Goal: Navigation & Orientation: Find specific page/section

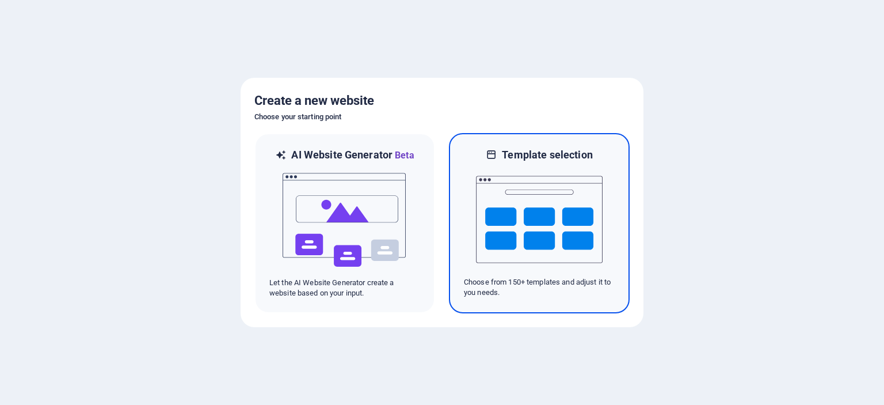
click at [526, 220] on img at bounding box center [539, 219] width 127 height 115
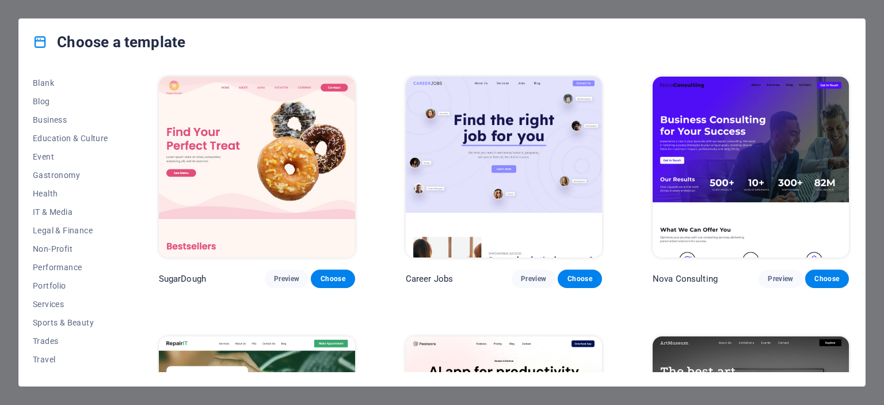
scroll to position [162, 0]
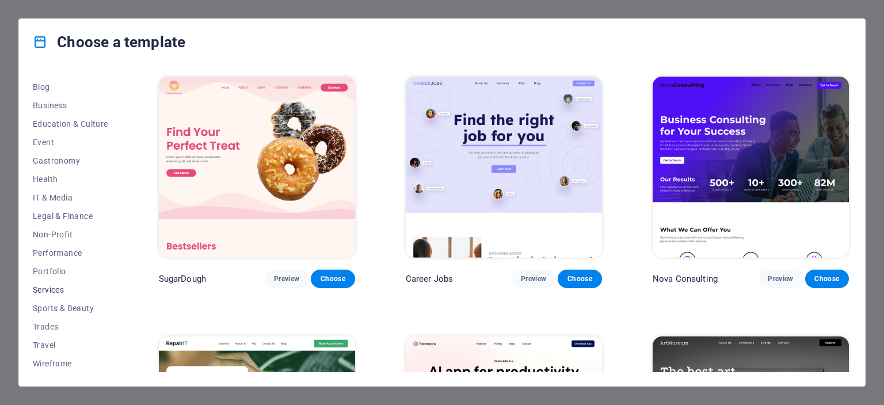
click at [55, 288] on span "Services" at bounding box center [70, 289] width 75 height 9
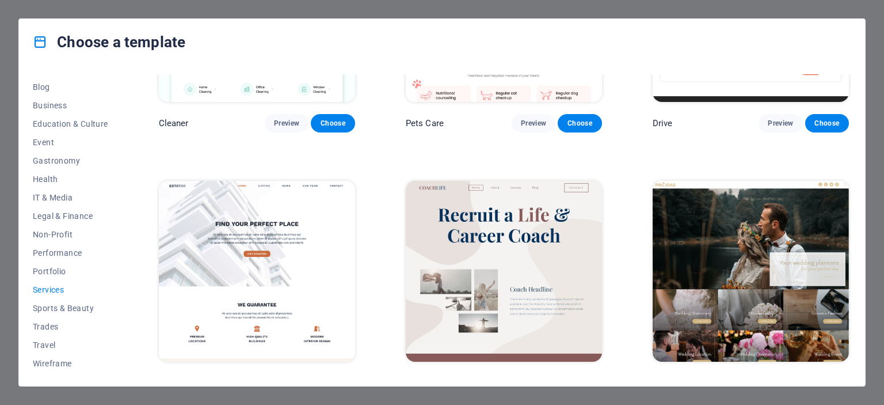
scroll to position [704, 0]
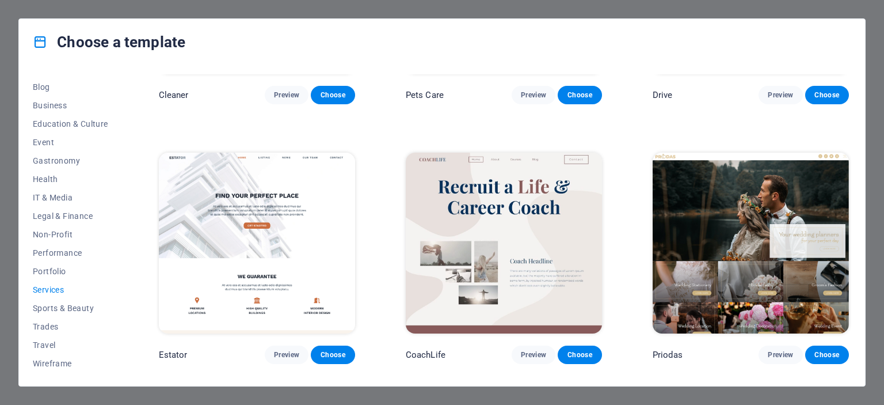
click at [535, 271] on img at bounding box center [504, 243] width 196 height 181
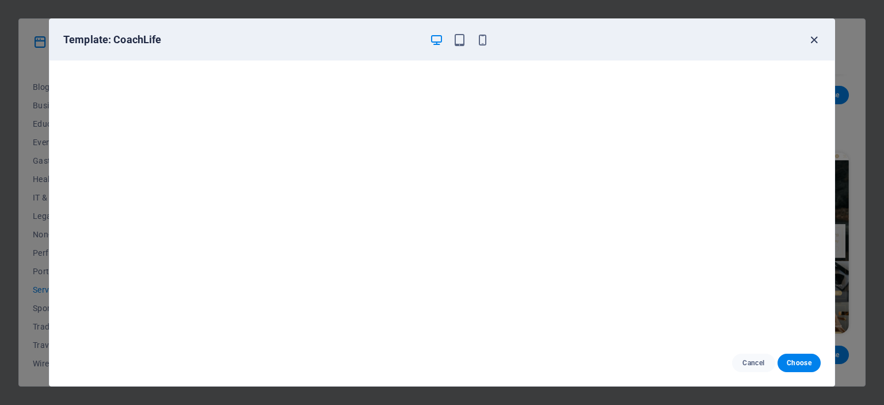
click at [815, 40] on icon "button" at bounding box center [814, 39] width 13 height 13
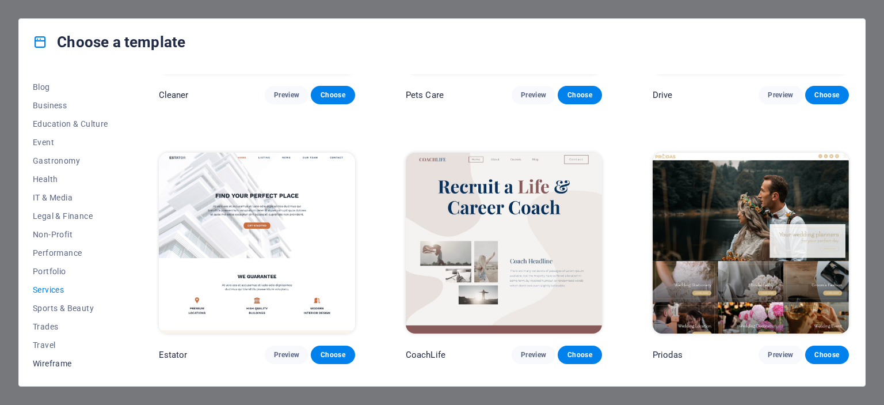
click at [63, 366] on span "Wireframe" at bounding box center [70, 363] width 75 height 9
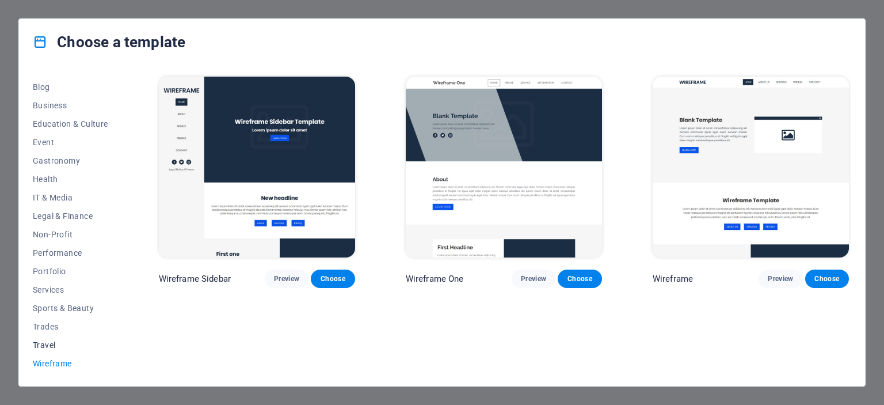
click at [52, 340] on span "Travel" at bounding box center [70, 344] width 75 height 9
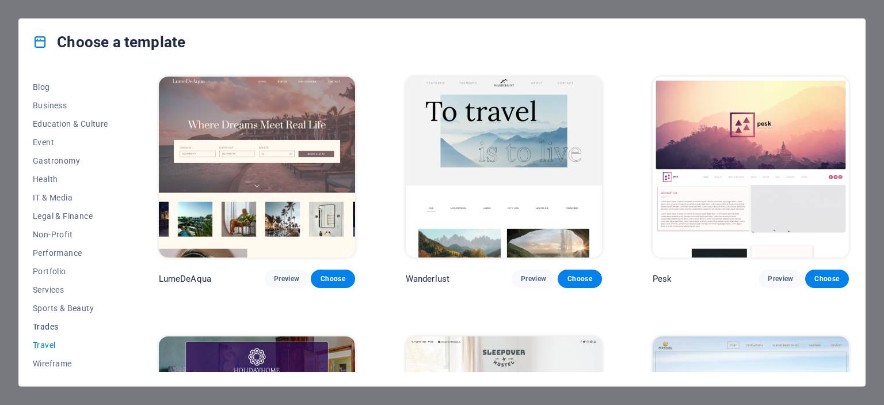
click at [50, 326] on span "Trades" at bounding box center [70, 326] width 75 height 9
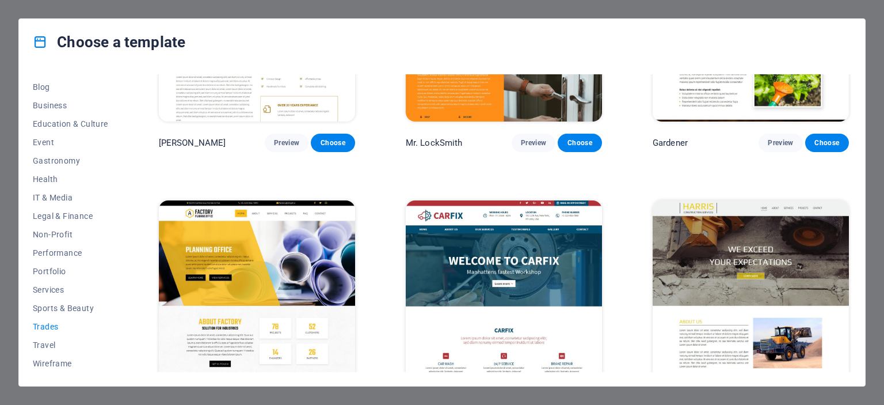
scroll to position [432, 0]
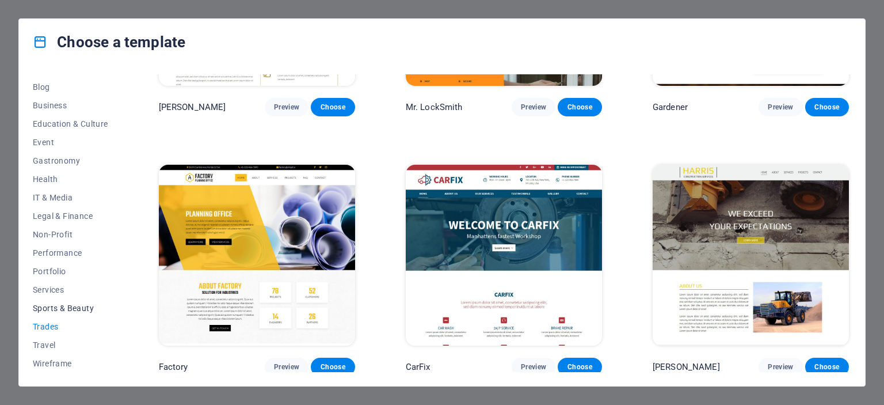
click at [62, 309] on span "Sports & Beauty" at bounding box center [70, 307] width 75 height 9
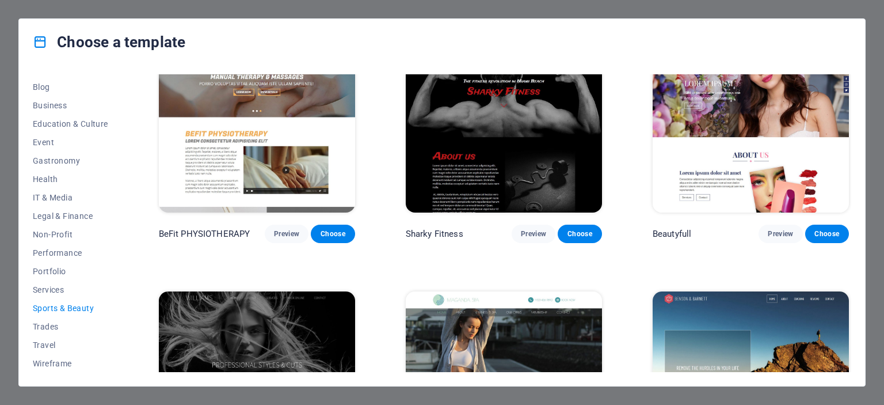
scroll to position [950, 0]
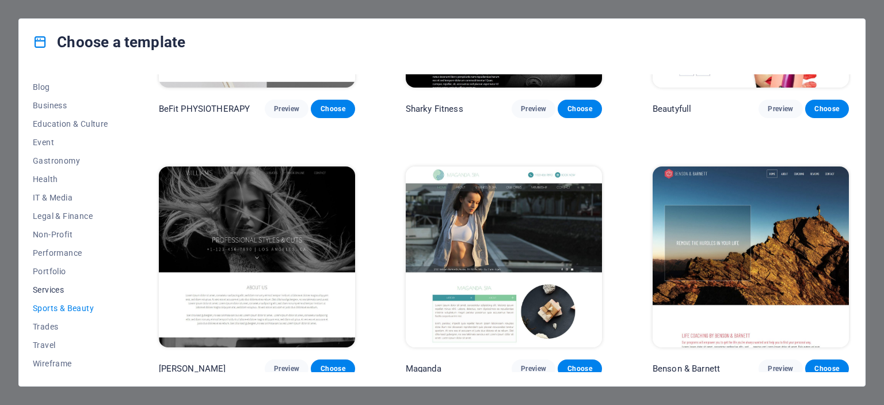
click at [45, 287] on span "Services" at bounding box center [70, 289] width 75 height 9
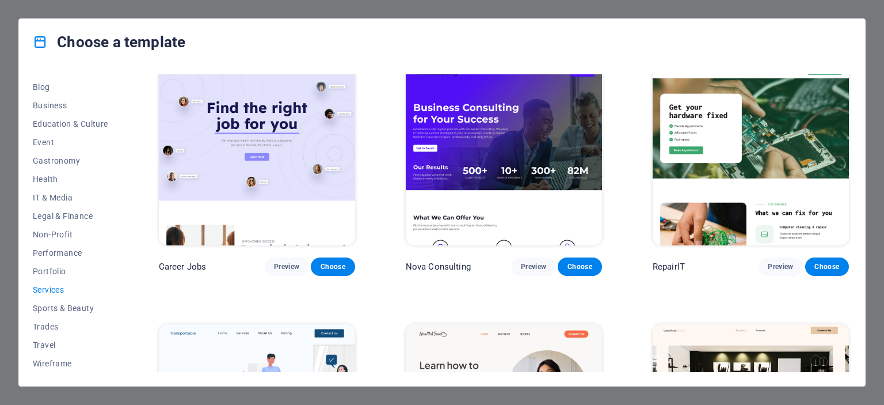
scroll to position [0, 0]
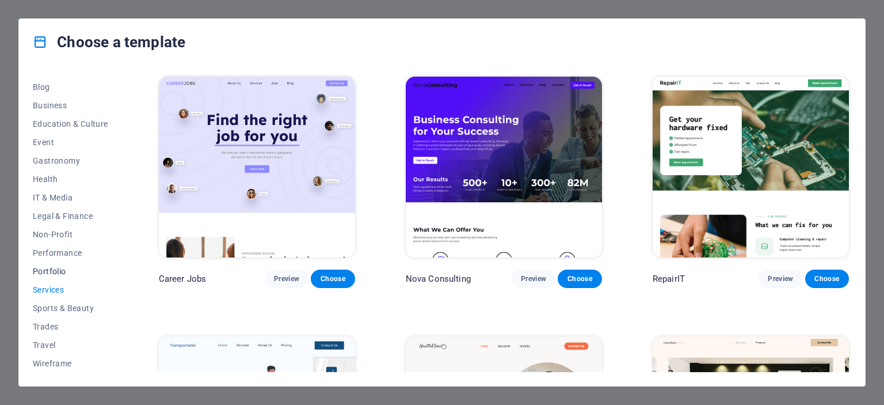
click at [47, 272] on span "Portfolio" at bounding box center [70, 271] width 75 height 9
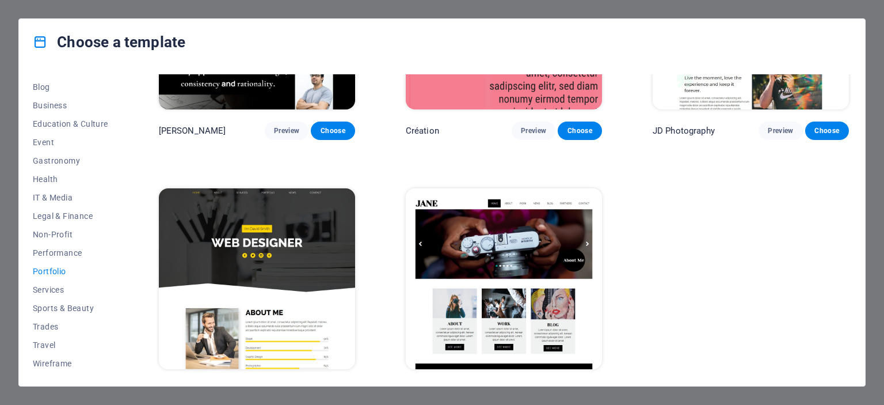
scroll to position [432, 0]
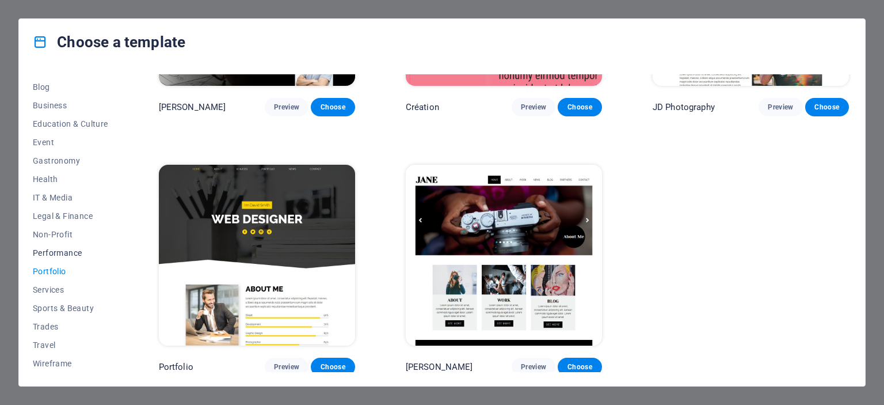
click at [71, 255] on span "Performance" at bounding box center [70, 252] width 75 height 9
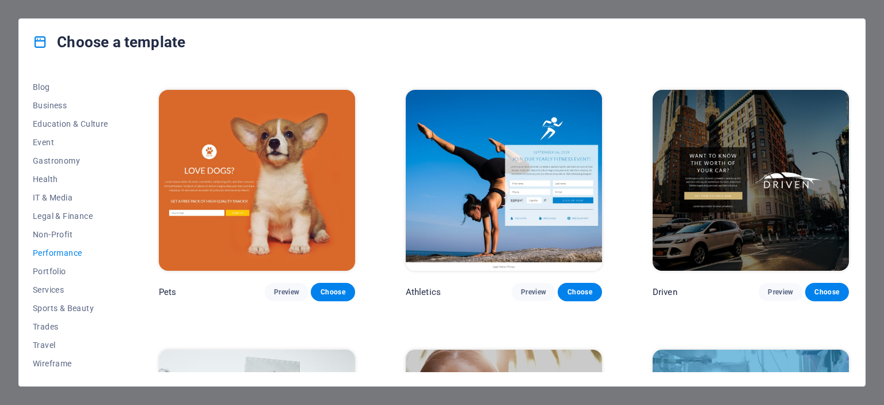
scroll to position [510, 0]
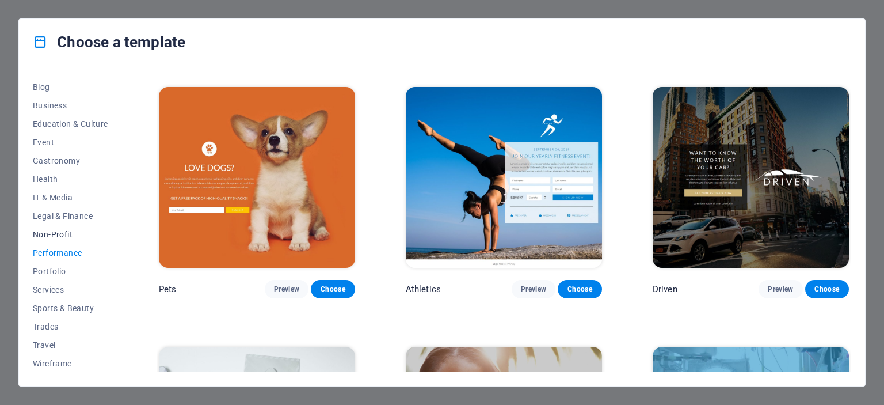
click at [59, 232] on span "Non-Profit" at bounding box center [70, 234] width 75 height 9
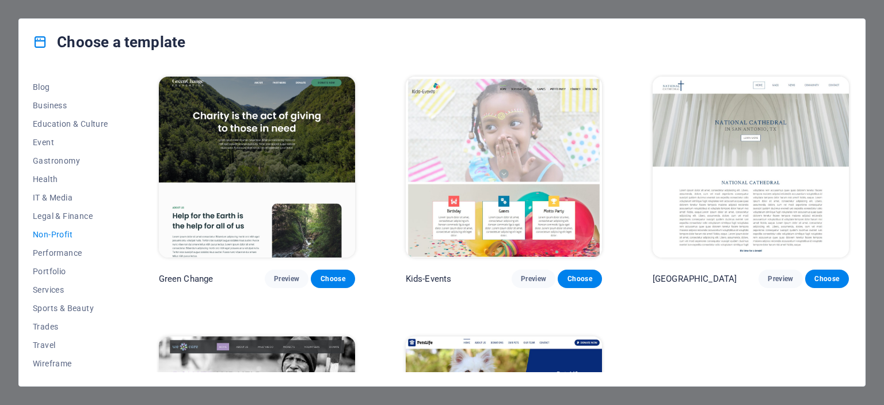
click at [852, 144] on div "All Templates My Templates New Trending Landingpage Multipager Onepager Art & D…" at bounding box center [442, 225] width 846 height 321
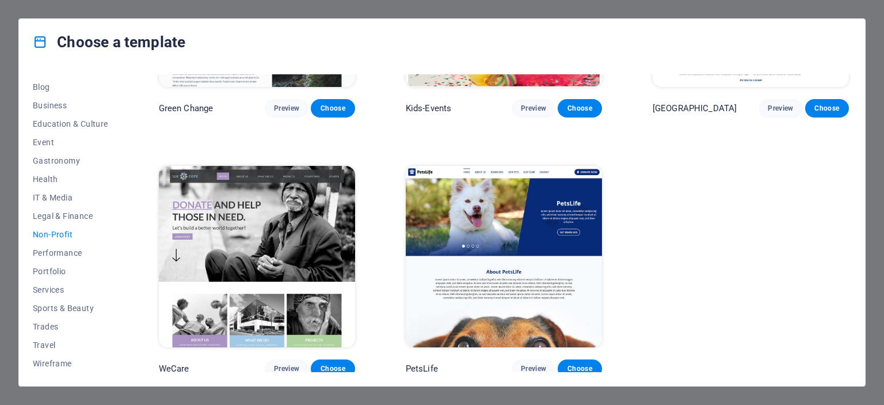
scroll to position [173, 0]
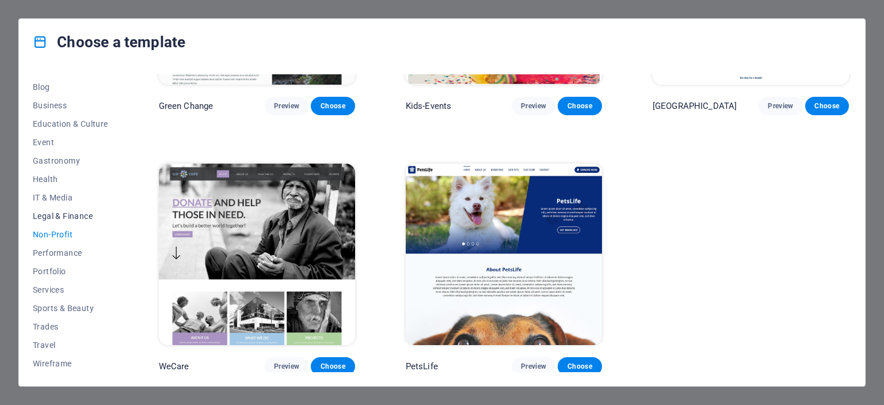
click at [67, 213] on span "Legal & Finance" at bounding box center [70, 215] width 75 height 9
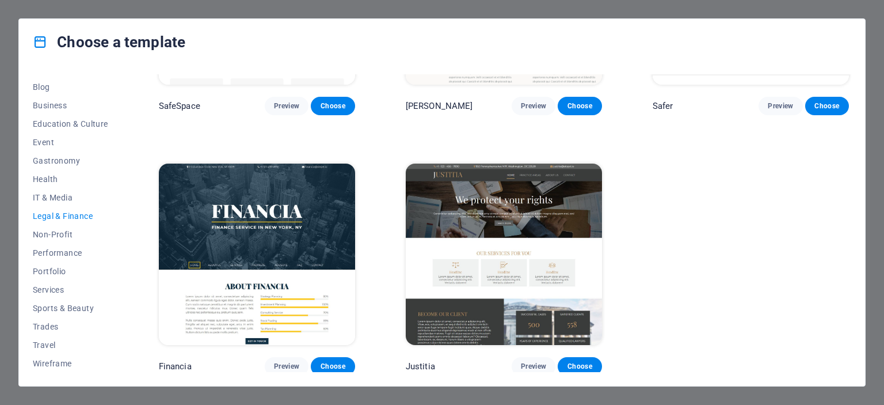
scroll to position [0, 0]
